Goal: Task Accomplishment & Management: Complete application form

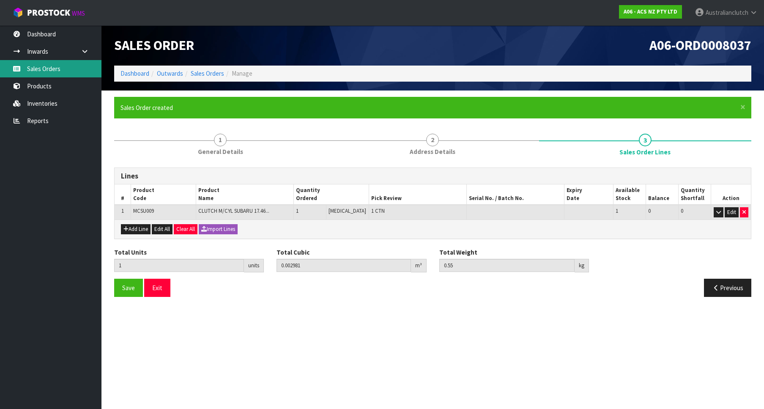
click at [83, 74] on link "Sales Orders" at bounding box center [50, 68] width 101 height 17
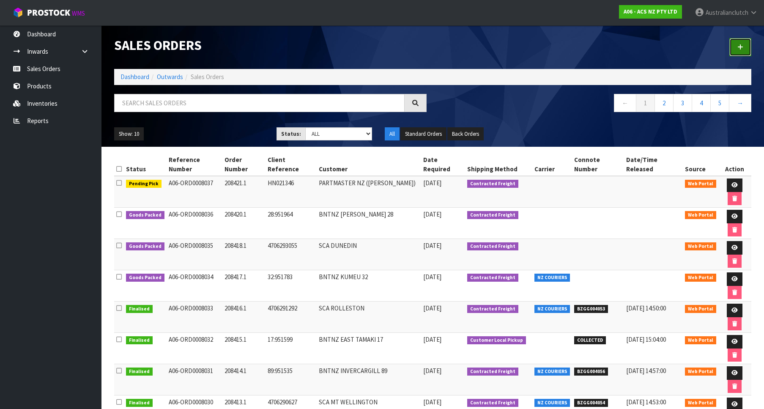
click at [741, 43] on link at bounding box center [740, 47] width 22 height 18
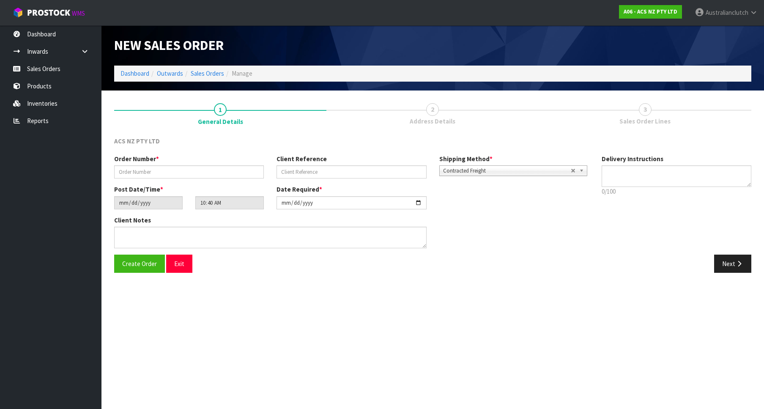
click at [226, 165] on div "Order Number *" at bounding box center [189, 166] width 162 height 24
click at [224, 171] on input "text" at bounding box center [189, 171] width 150 height 13
paste input "208422.1"
type input "208422.1"
click at [301, 170] on input "text" at bounding box center [352, 171] width 150 height 13
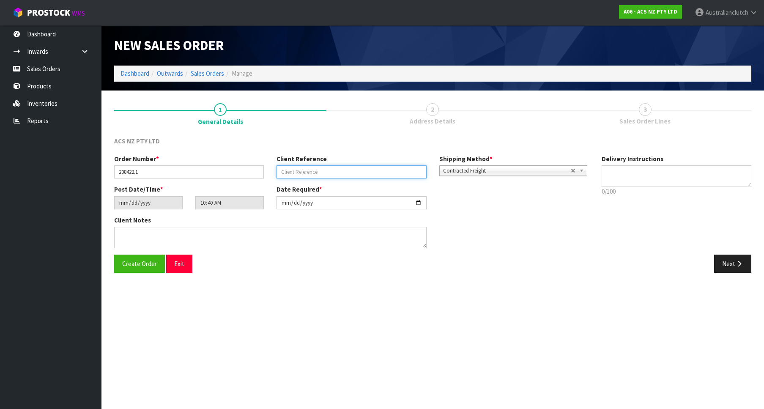
paste input "18:951997"
type input "18:951997"
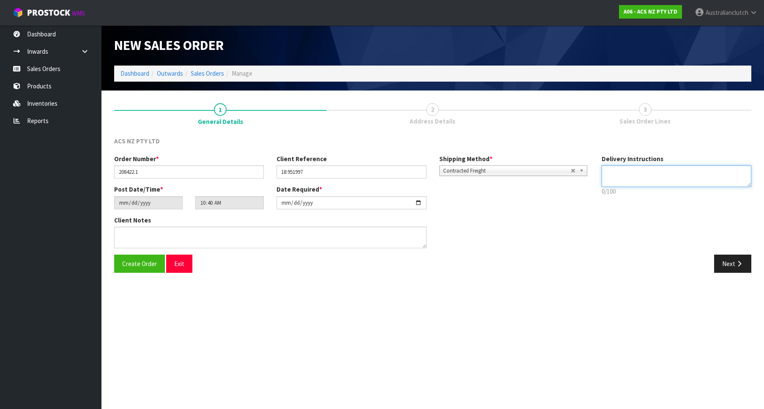
click at [624, 166] on textarea at bounding box center [677, 176] width 150 height 22
type textarea "PLEASE SEND VIA NZC"
click at [726, 274] on div "Create Order Exit Next" at bounding box center [433, 267] width 650 height 25
click at [724, 265] on button "Next" at bounding box center [732, 264] width 37 height 18
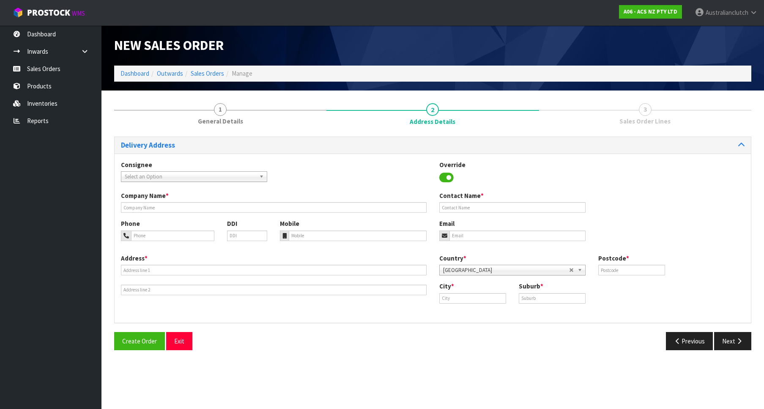
click at [182, 177] on span "Select an Option" at bounding box center [190, 177] width 131 height 10
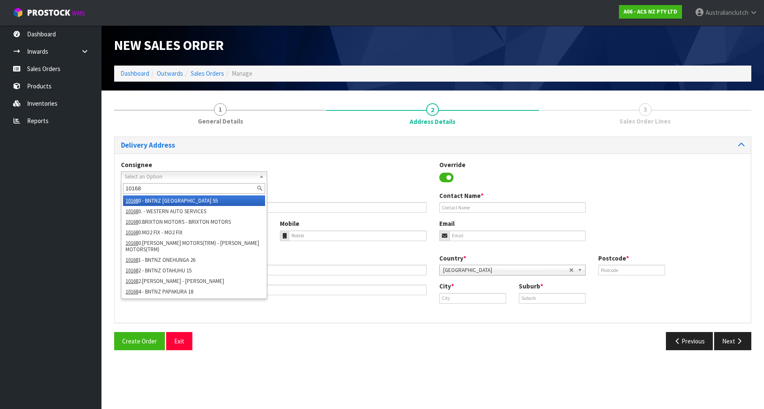
type input "101684"
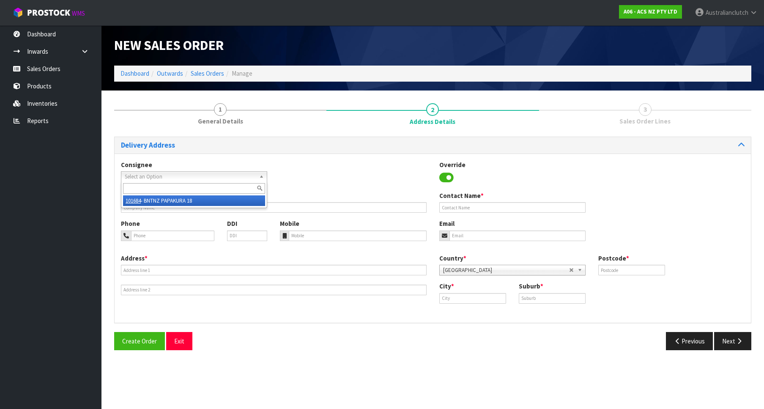
type input "BNTNZ PAPAKURA 18"
type input "[STREET_ADDRESS][PERSON_NAME]"
type input "2112"
type input "[GEOGRAPHIC_DATA]"
type input "[PERSON_NAME]"
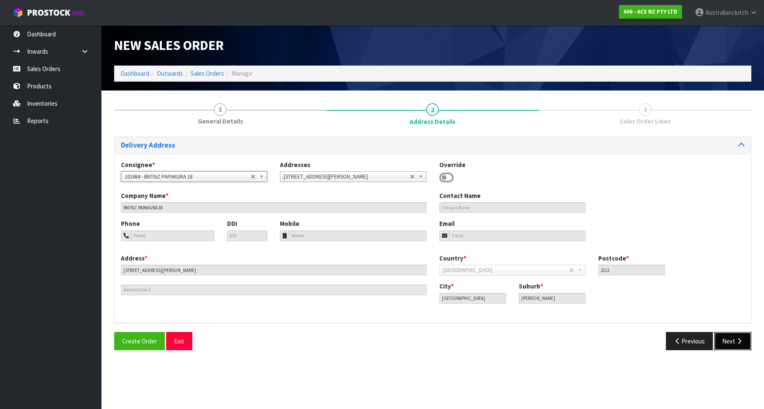
click at [731, 339] on button "Next" at bounding box center [732, 341] width 37 height 18
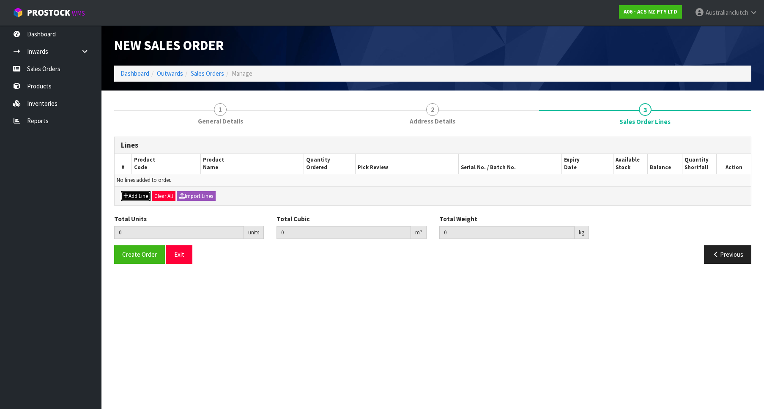
click at [143, 197] on button "Add Line" at bounding box center [136, 196] width 30 height 10
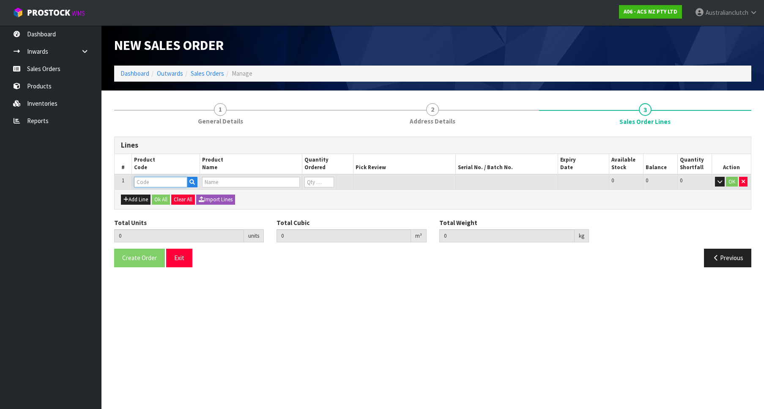
click at [144, 182] on input "text" at bounding box center [160, 182] width 53 height 11
paste input "SCMZ006"
type input "SCMZ006"
type input "0.000000"
type input "0.000"
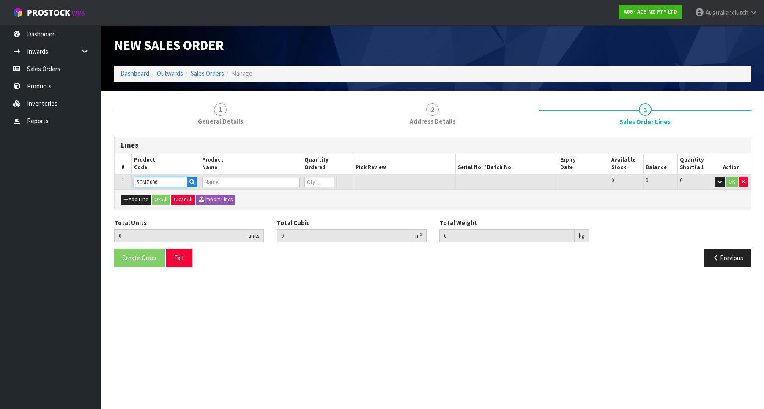
type input "CLUTCH S/CYL MAZDA"
type input "0"
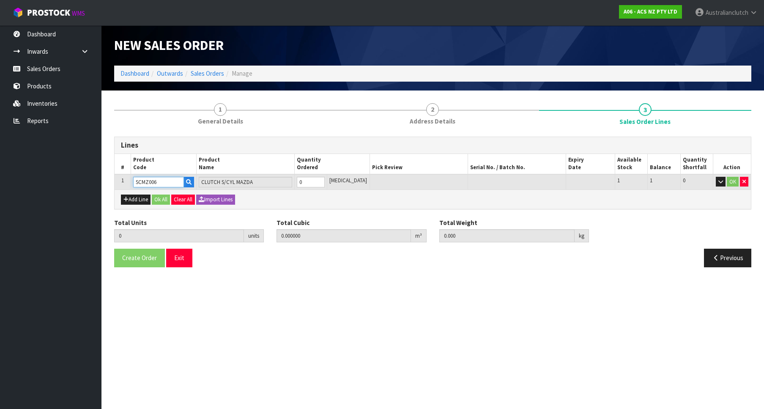
type input "1"
type input "0.000787"
type input "0.35"
type input "1"
click at [325, 178] on input "1" at bounding box center [311, 182] width 28 height 11
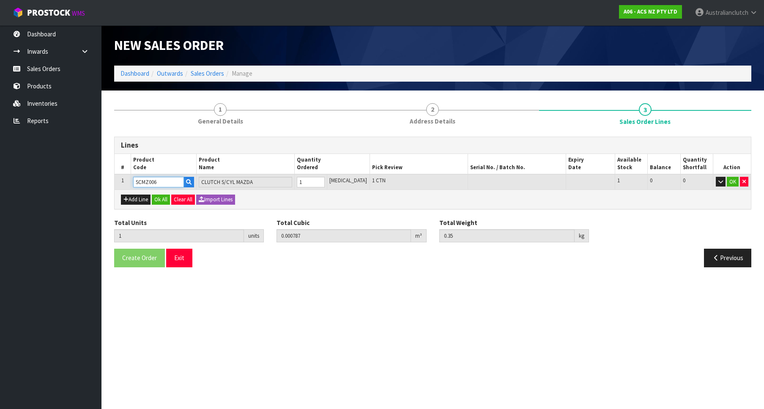
type input "SCMZ006"
click at [729, 176] on td "OK" at bounding box center [732, 182] width 38 height 16
click at [732, 178] on button "OK" at bounding box center [733, 182] width 12 height 10
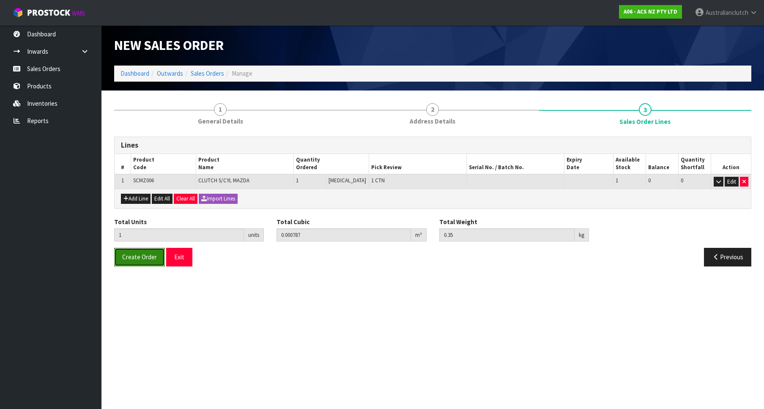
click at [133, 256] on span "Create Order" at bounding box center [139, 257] width 35 height 8
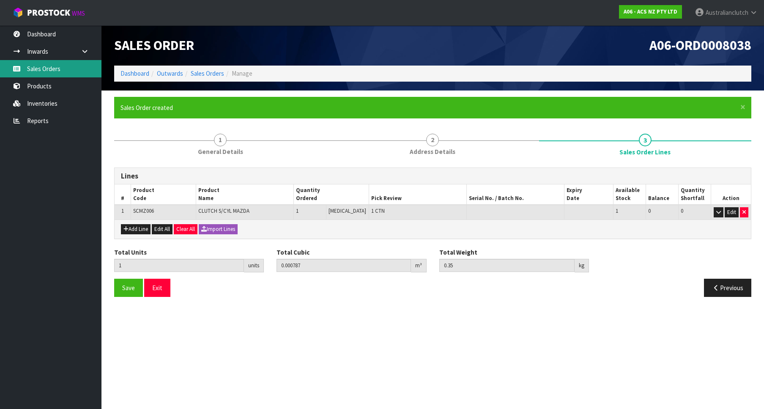
click at [39, 68] on link "Sales Orders" at bounding box center [50, 68] width 101 height 17
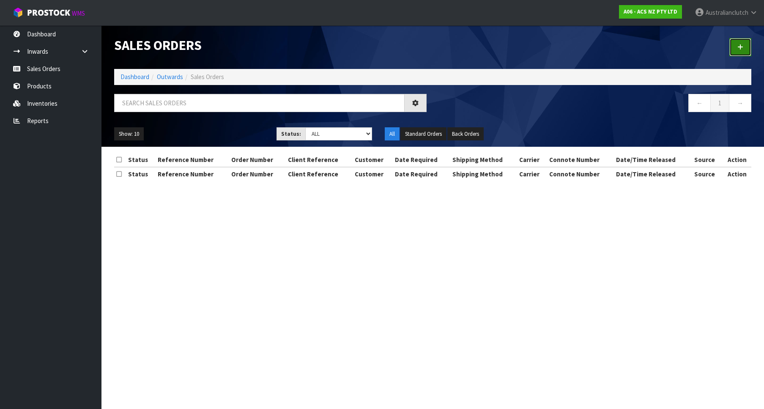
click at [745, 44] on link at bounding box center [740, 47] width 22 height 18
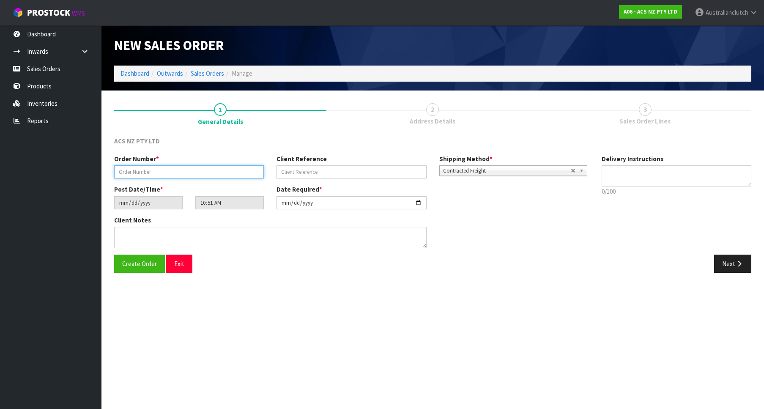
click at [144, 167] on input "text" at bounding box center [189, 171] width 150 height 13
paste input "208423.1"
type input "208423.1"
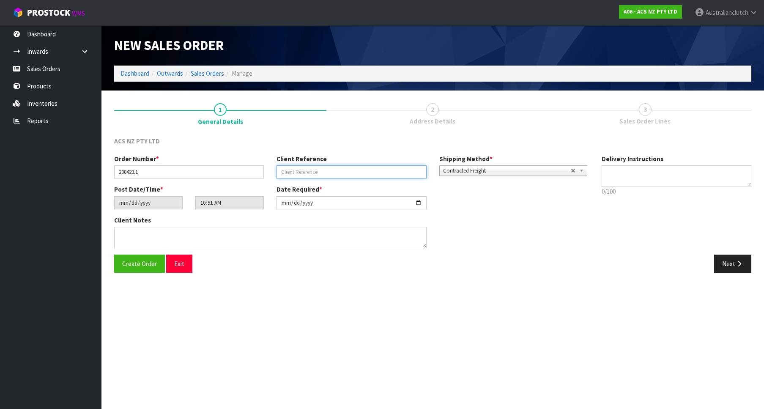
click at [364, 171] on input "text" at bounding box center [352, 171] width 150 height 13
paste input "TG017695"
type input "TG017695"
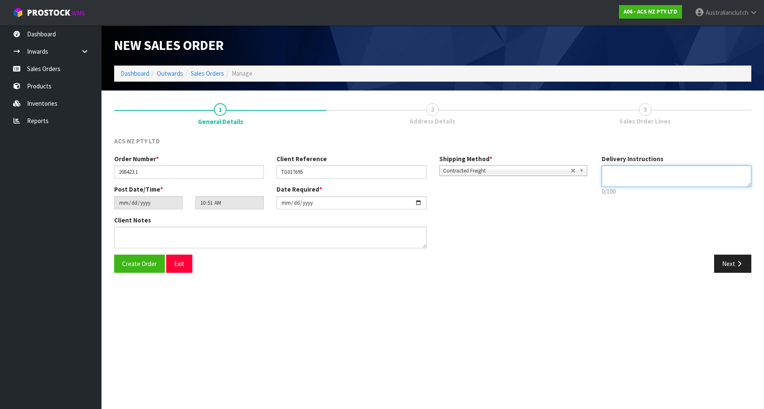
click at [652, 171] on textarea at bounding box center [677, 176] width 150 height 22
type textarea "PLEASE SEND VIA NZC"
drag, startPoint x: 759, startPoint y: 275, endPoint x: 747, endPoint y: 270, distance: 13.7
click at [758, 275] on section "1 General Details 2 Address Details 3 Sales Order Lines ACS NZ PTY LTD Order Nu…" at bounding box center [432, 187] width 663 height 195
click at [739, 266] on icon "button" at bounding box center [739, 263] width 8 height 6
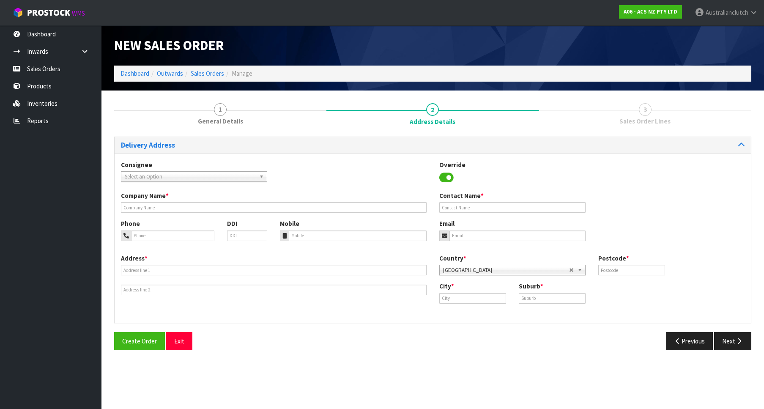
click at [164, 168] on div "Consignee 000001.BAY MECHANICS - BAY MECHANICS 000001A - BRAKE & TRANSMISSION N…" at bounding box center [194, 171] width 159 height 22
click at [172, 172] on link "Select an Option" at bounding box center [194, 176] width 146 height 11
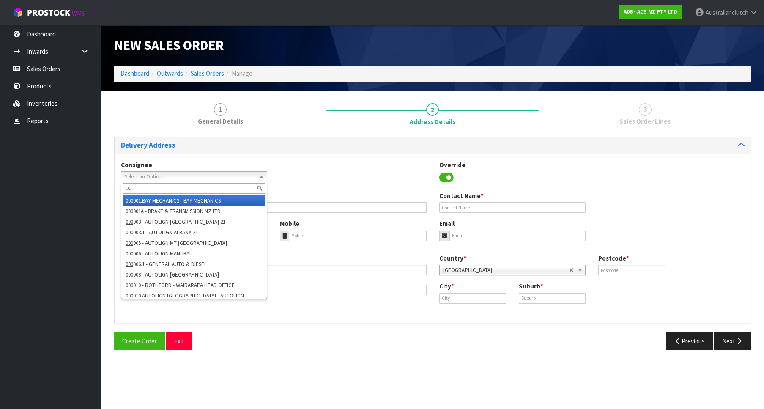
type input "0"
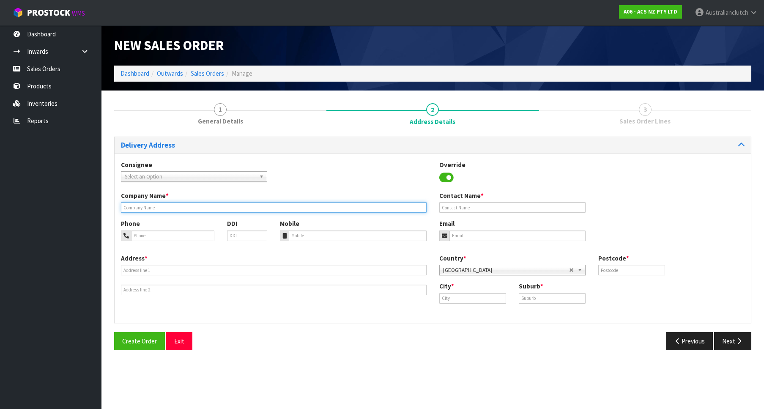
click at [425, 204] on input "text" at bounding box center [274, 207] width 306 height 11
paste input "PARTMASTER NZ (TAURANGA)"
type input "PARTMASTER NZ (TAURANGA)"
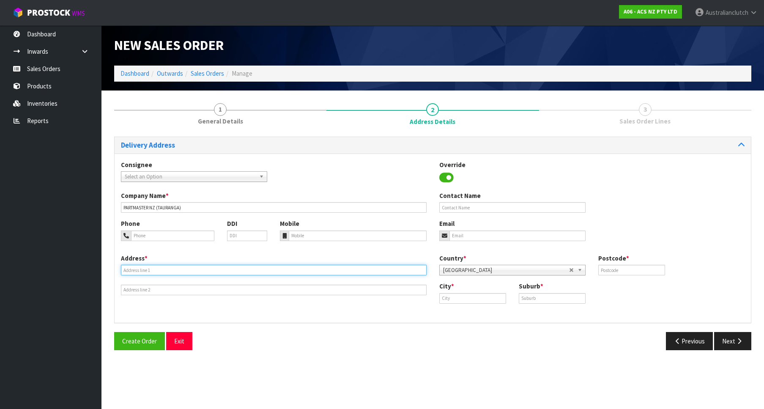
click at [190, 269] on input "text" at bounding box center [274, 270] width 306 height 11
paste input "[STREET_ADDRESS]"
type input "[STREET_ADDRESS]"
click at [447, 298] on input "text" at bounding box center [472, 298] width 67 height 11
paste input "TAURANGA"
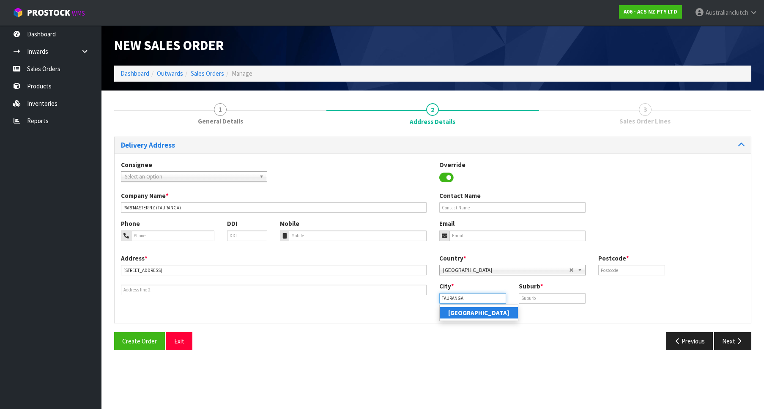
type input "TAURANGA"
drag, startPoint x: 516, startPoint y: 299, endPoint x: 522, endPoint y: 299, distance: 6.3
click at [517, 299] on div "Suburb *" at bounding box center [551, 293] width 79 height 22
click at [526, 299] on input "text" at bounding box center [552, 298] width 67 height 11
paste input "TAURANGA"
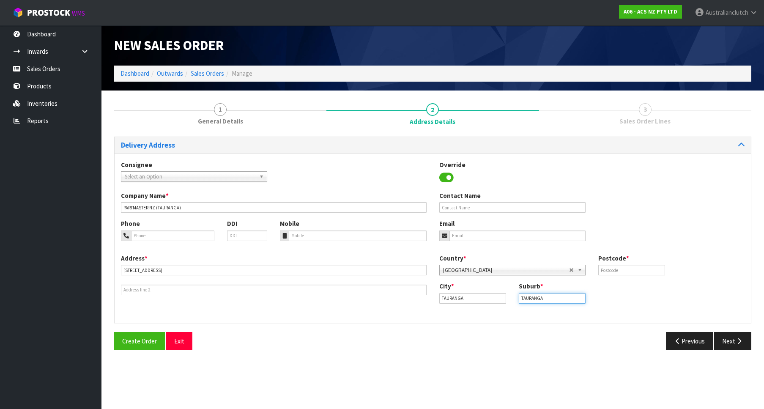
type input "TAURANGA"
click at [619, 268] on input "text" at bounding box center [631, 270] width 67 height 11
paste input "3110"
type input "3110"
click at [751, 340] on button "Next" at bounding box center [732, 341] width 37 height 18
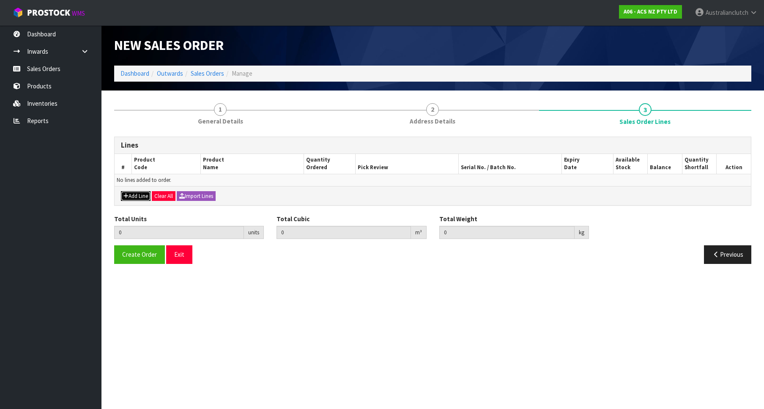
click at [140, 195] on button "Add Line" at bounding box center [136, 196] width 30 height 10
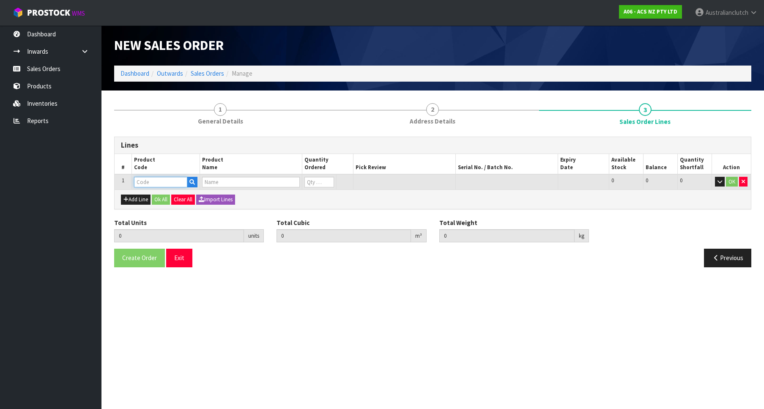
click at [150, 186] on input "text" at bounding box center [160, 182] width 53 height 11
paste input "SCTY007"
type input "SCTY007"
type input "0.000000"
type input "0.000"
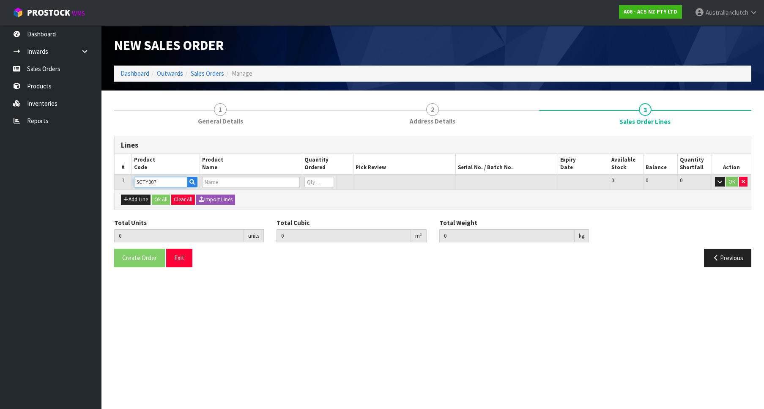
type input "CLUTCH S/CYL TOYOTA 19.05MM (3/4")"
type input "0"
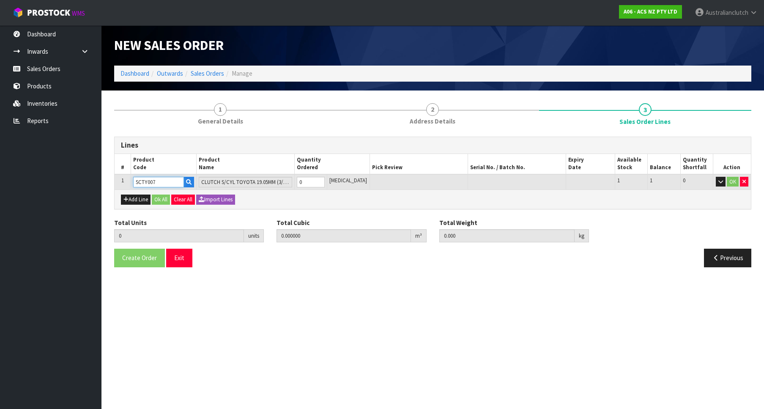
type input "1"
type input "0.000787"
type input "0.5"
type input "1"
click at [325, 179] on input "1" at bounding box center [311, 182] width 28 height 11
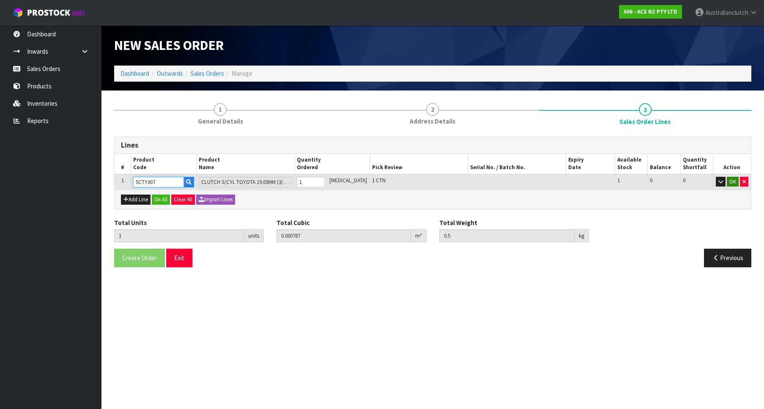
type input "SCTY007"
click at [733, 181] on button "OK" at bounding box center [733, 182] width 12 height 10
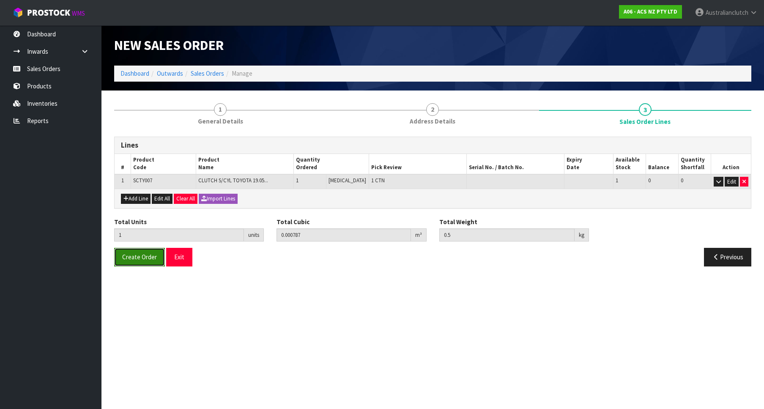
click at [125, 258] on span "Create Order" at bounding box center [139, 257] width 35 height 8
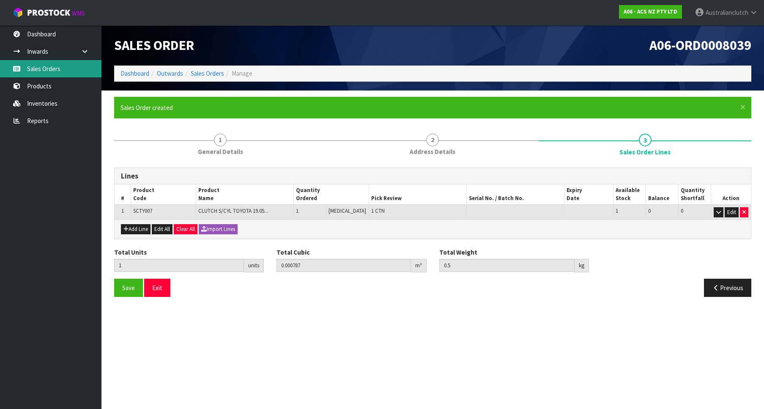
click at [72, 71] on link "Sales Orders" at bounding box center [50, 68] width 101 height 17
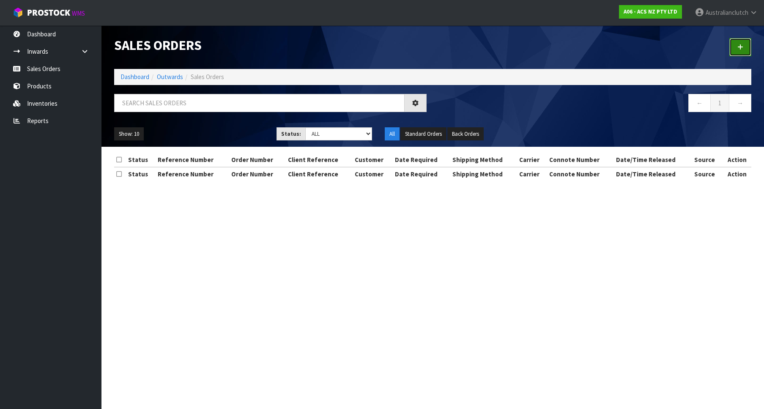
click at [733, 39] on link at bounding box center [740, 47] width 22 height 18
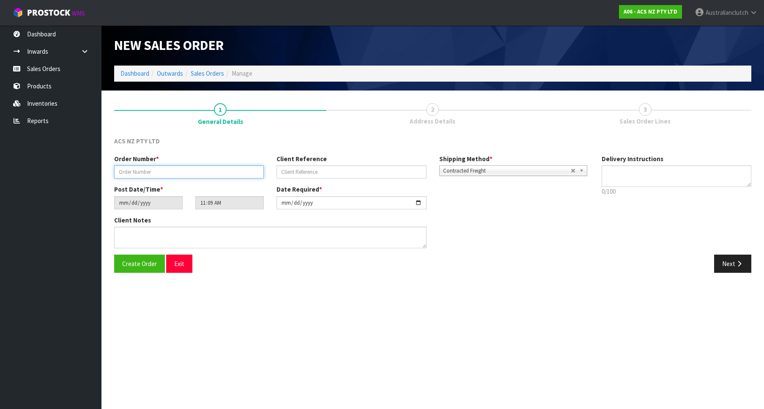
click at [160, 177] on input "text" at bounding box center [189, 171] width 150 height 13
paste input "208424.1"
type input "208424.1"
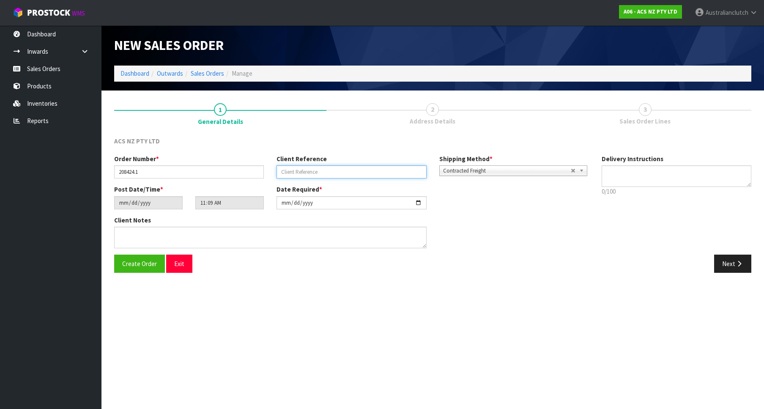
click at [333, 174] on input "text" at bounding box center [352, 171] width 150 height 13
paste input "19:952047"
type input "19:952047"
click at [514, 166] on span "Contracted Freight" at bounding box center [507, 171] width 128 height 10
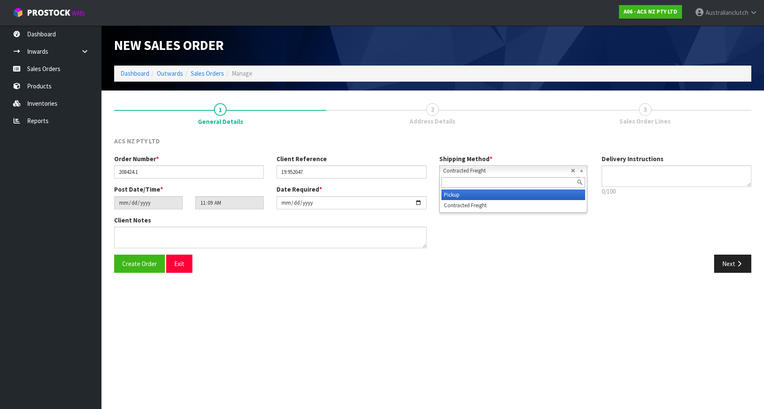
drag, startPoint x: 505, startPoint y: 195, endPoint x: 486, endPoint y: 203, distance: 20.4
click at [505, 194] on li "Pickup" at bounding box center [513, 194] width 144 height 11
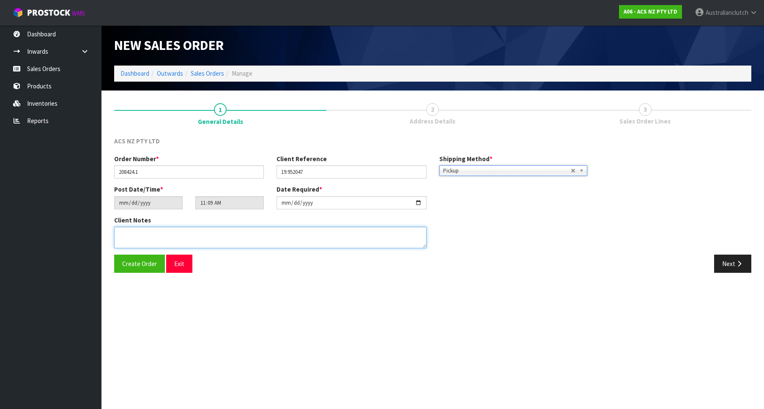
click at [361, 240] on textarea at bounding box center [270, 238] width 312 height 22
type textarea "DEADLINE TO COLLECT"
drag, startPoint x: 725, startPoint y: 266, endPoint x: 557, endPoint y: 254, distance: 167.9
click at [725, 266] on button "Next" at bounding box center [732, 264] width 37 height 18
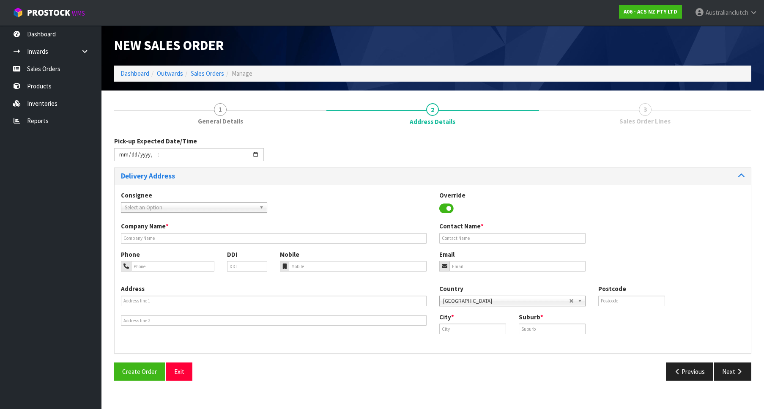
click at [160, 214] on div "Consignee 000001.BAY MECHANICS - BAY MECHANICS 000001A - BRAKE & TRANSMISSION N…" at bounding box center [433, 206] width 636 height 31
click at [155, 210] on span "Select an Option" at bounding box center [190, 208] width 131 height 10
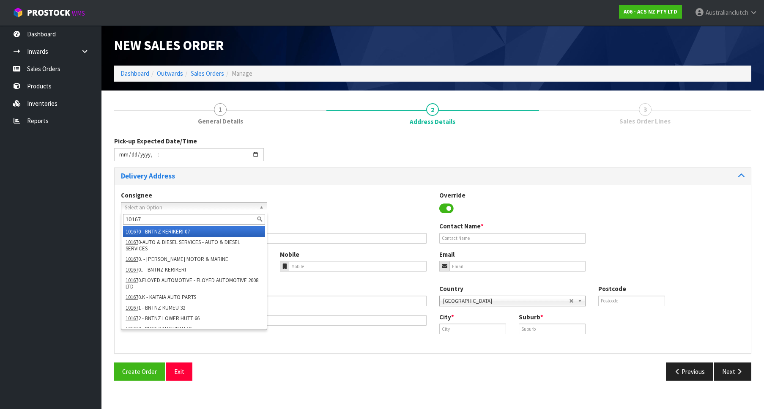
type input "101673"
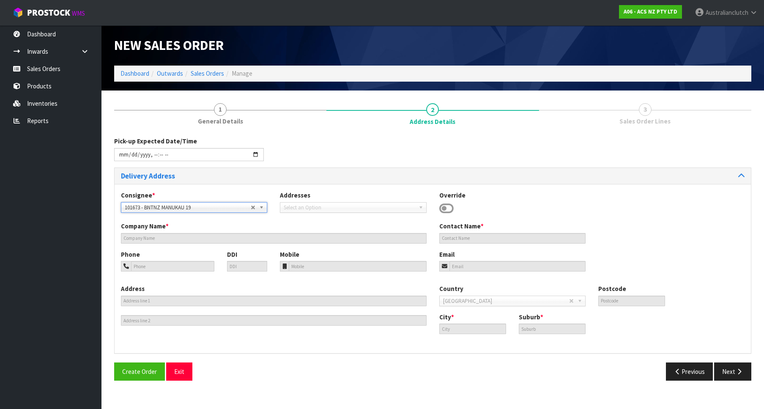
type input "BNTNZ MANUKAU 19"
type input "[STREET_ADDRESS]"
type input "2104"
type input "WIRI"
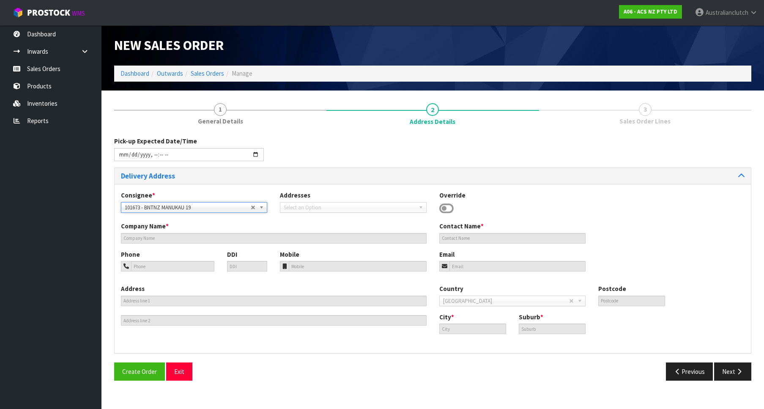
type input "WIRI"
click at [729, 367] on button "Next" at bounding box center [732, 371] width 37 height 18
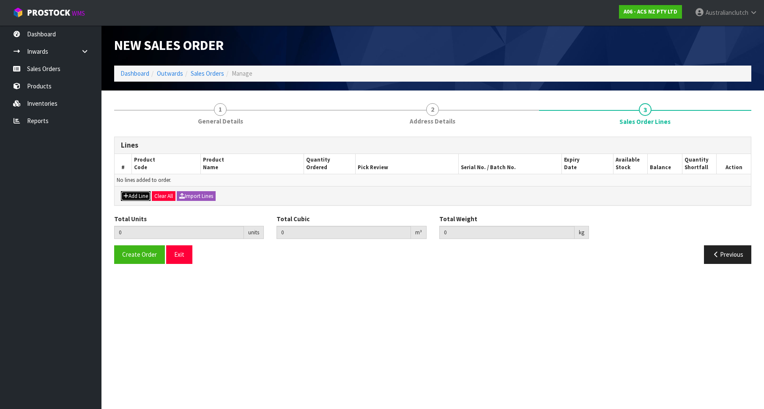
click at [138, 194] on button "Add Line" at bounding box center [136, 196] width 30 height 10
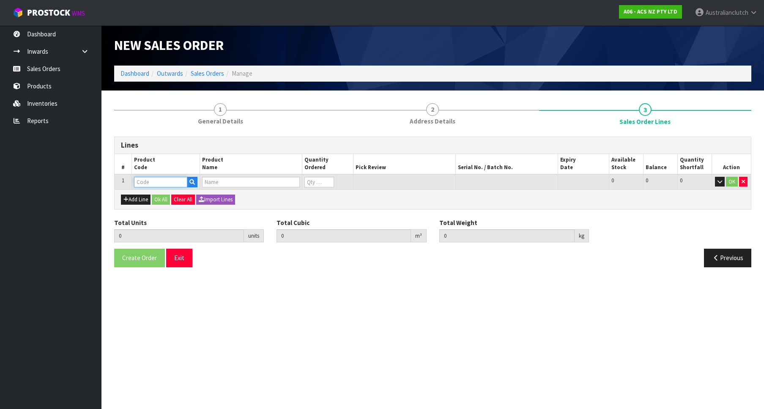
click at [170, 177] on input "text" at bounding box center [160, 182] width 53 height 11
paste input "KTY24001-1A"
type input "KTY24001-1A"
type input "0.000000"
type input "0.000"
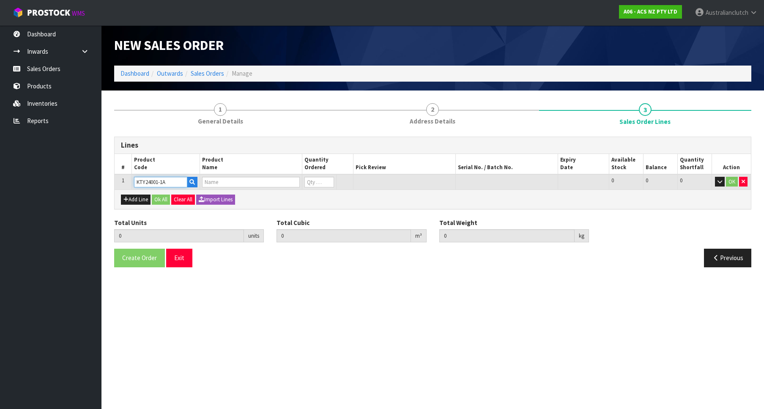
type input "KIT HD TOYOTA HILUX/HIACE 2.8/3.0L"
type input "0"
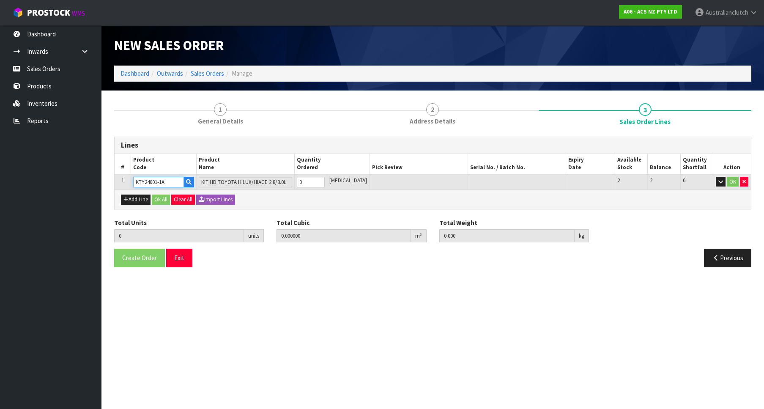
type input "KTY24001-1A"
click at [323, 179] on input "0" at bounding box center [311, 182] width 28 height 11
type input "1"
type input "0.01443"
type input "8"
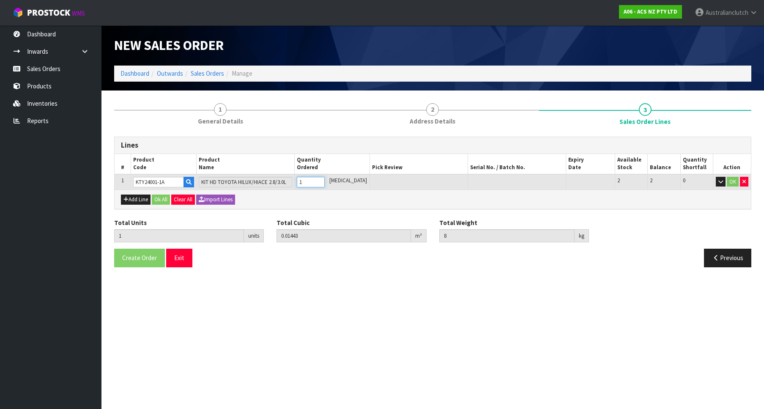
type input "1"
click at [325, 179] on input "1" at bounding box center [311, 182] width 28 height 11
click at [726, 184] on td "OK" at bounding box center [732, 182] width 38 height 16
click at [728, 184] on button "OK" at bounding box center [733, 182] width 12 height 10
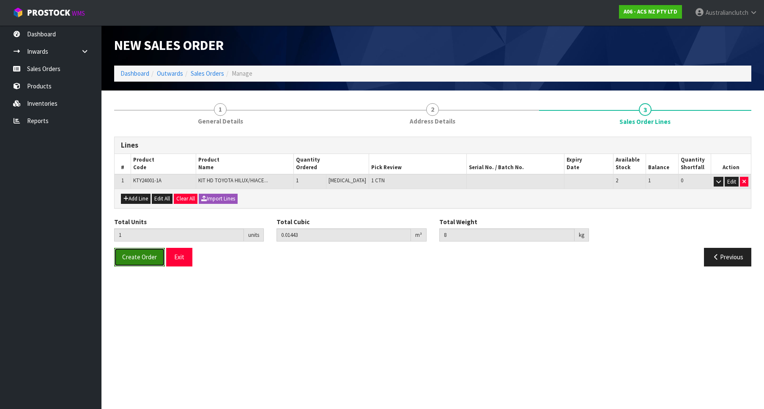
click at [135, 260] on span "Create Order" at bounding box center [139, 257] width 35 height 8
